Goal: Task Accomplishment & Management: Use online tool/utility

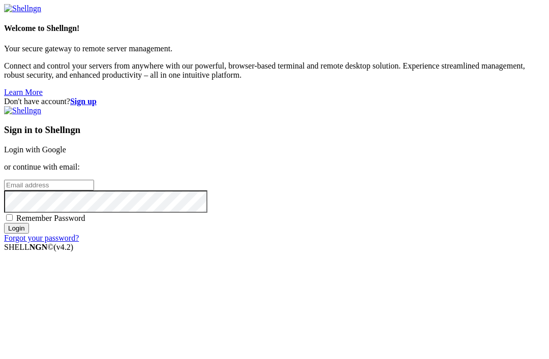
scroll to position [28, 0]
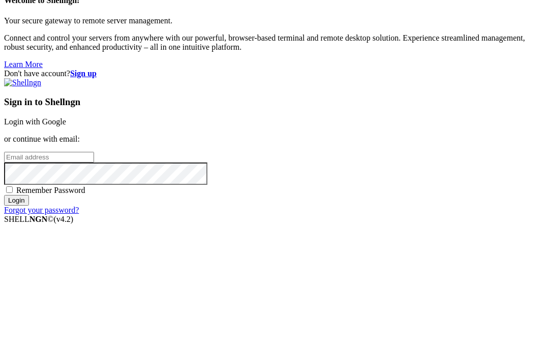
click at [94, 180] on input "email" at bounding box center [49, 185] width 90 height 11
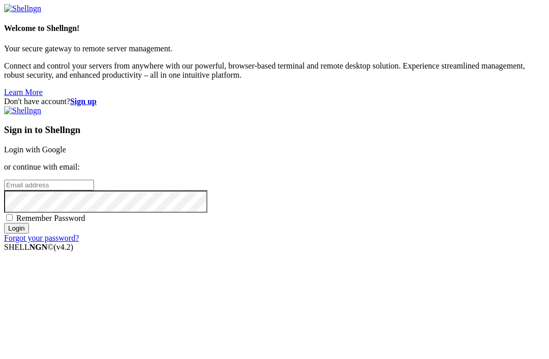
type input "[EMAIL_ADDRESS][DOMAIN_NAME]"
click at [29, 234] on input "Login" at bounding box center [16, 228] width 25 height 11
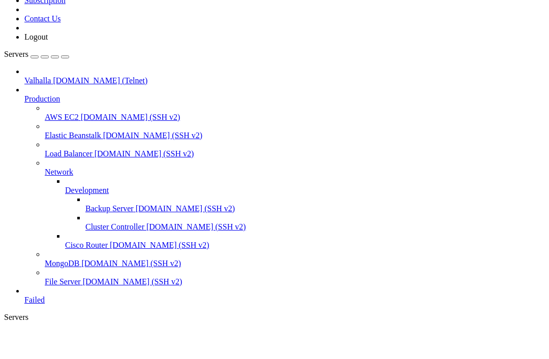
scroll to position [4693, 0]
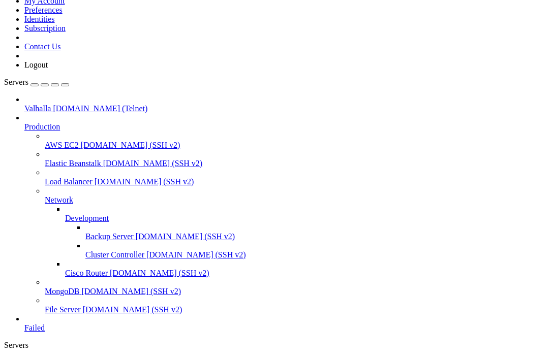
scroll to position [7857, 0]
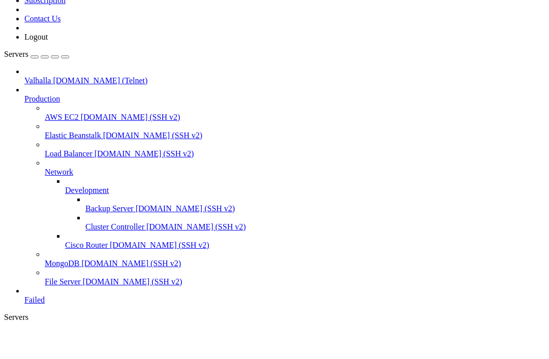
scroll to position [11811, 0]
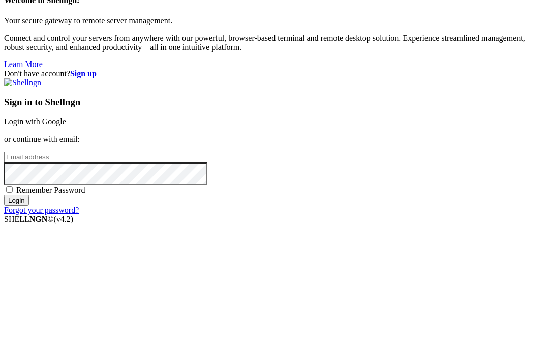
click at [94, 180] on input "email" at bounding box center [49, 185] width 90 height 11
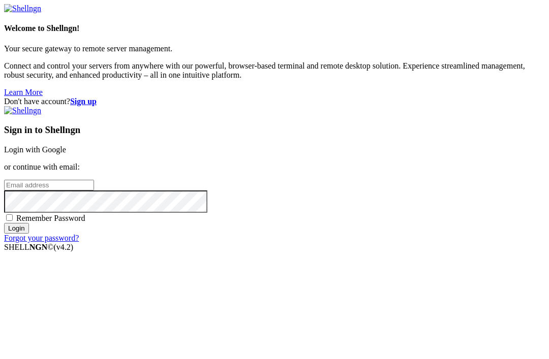
type input "[EMAIL_ADDRESS][DOMAIN_NAME]"
click at [29, 234] on input "Login" at bounding box center [16, 228] width 25 height 11
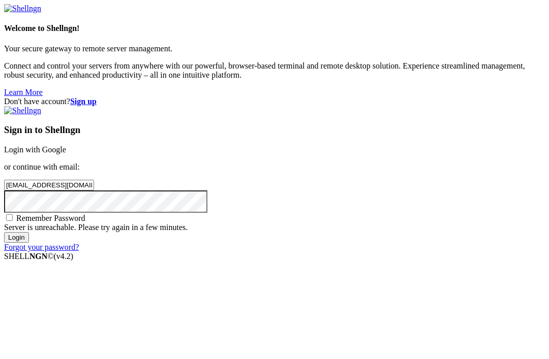
click at [85, 223] on span "Remember Password" at bounding box center [50, 218] width 69 height 9
click at [13, 221] on input "Remember Password" at bounding box center [9, 217] width 7 height 7
checkbox input "true"
click at [29, 243] on input "Login" at bounding box center [16, 237] width 25 height 11
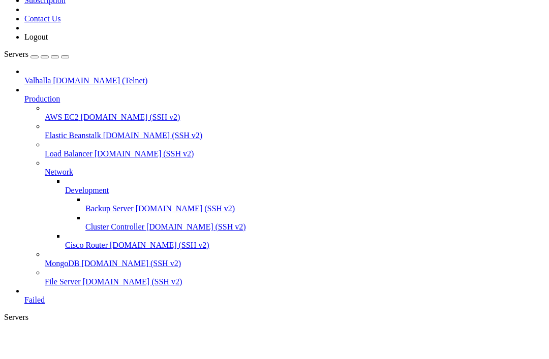
scroll to position [16048, 0]
drag, startPoint x: 170, startPoint y: 590, endPoint x: 228, endPoint y: 589, distance: 57.9
